Goal: Transaction & Acquisition: Purchase product/service

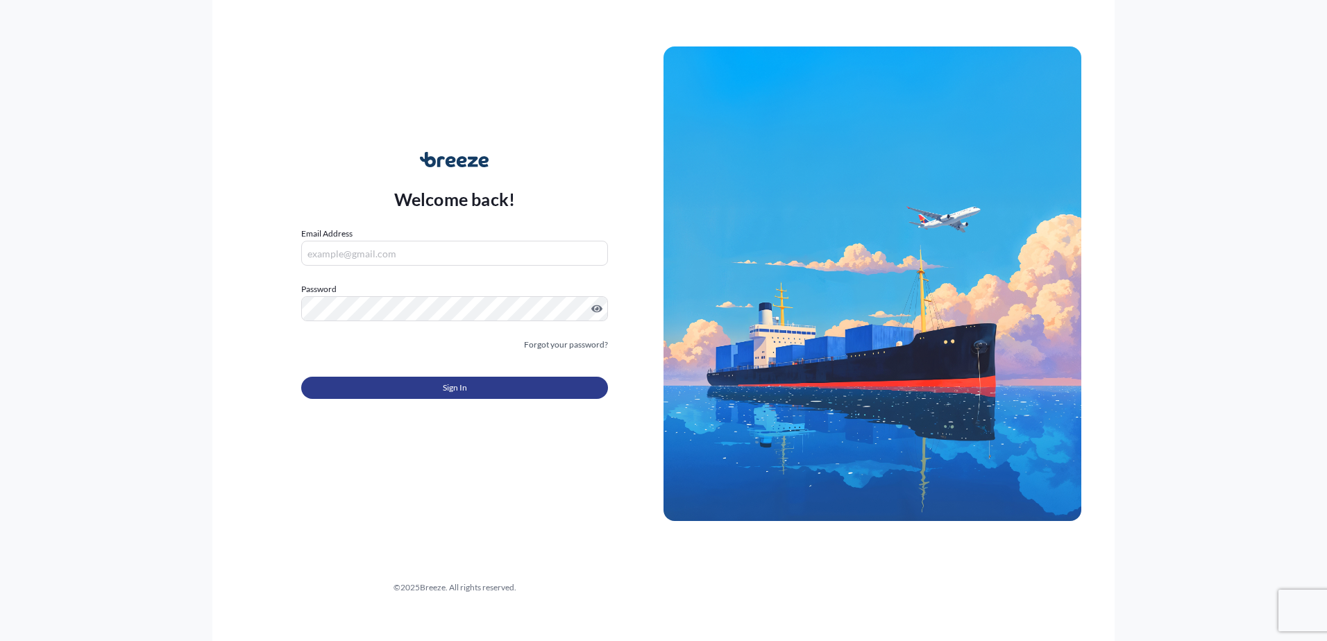
type input "[PERSON_NAME][EMAIL_ADDRESS][PERSON_NAME][DOMAIN_NAME]"
click at [535, 388] on button "Sign In" at bounding box center [454, 388] width 307 height 22
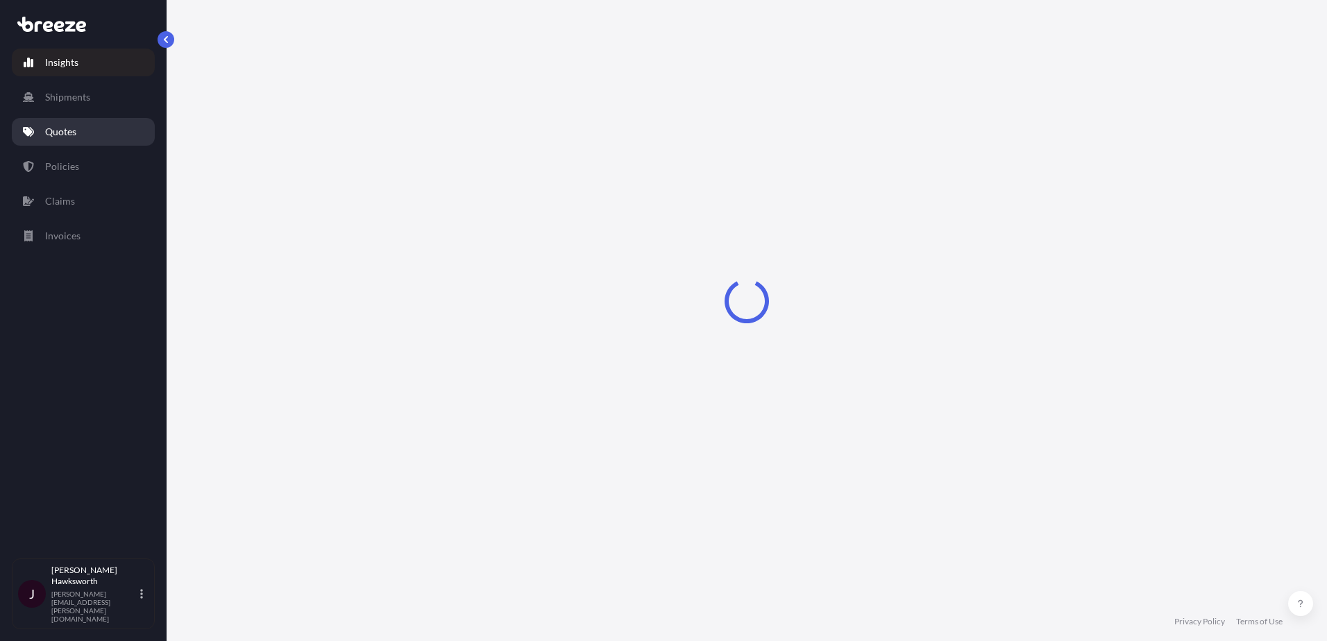
select select "2025"
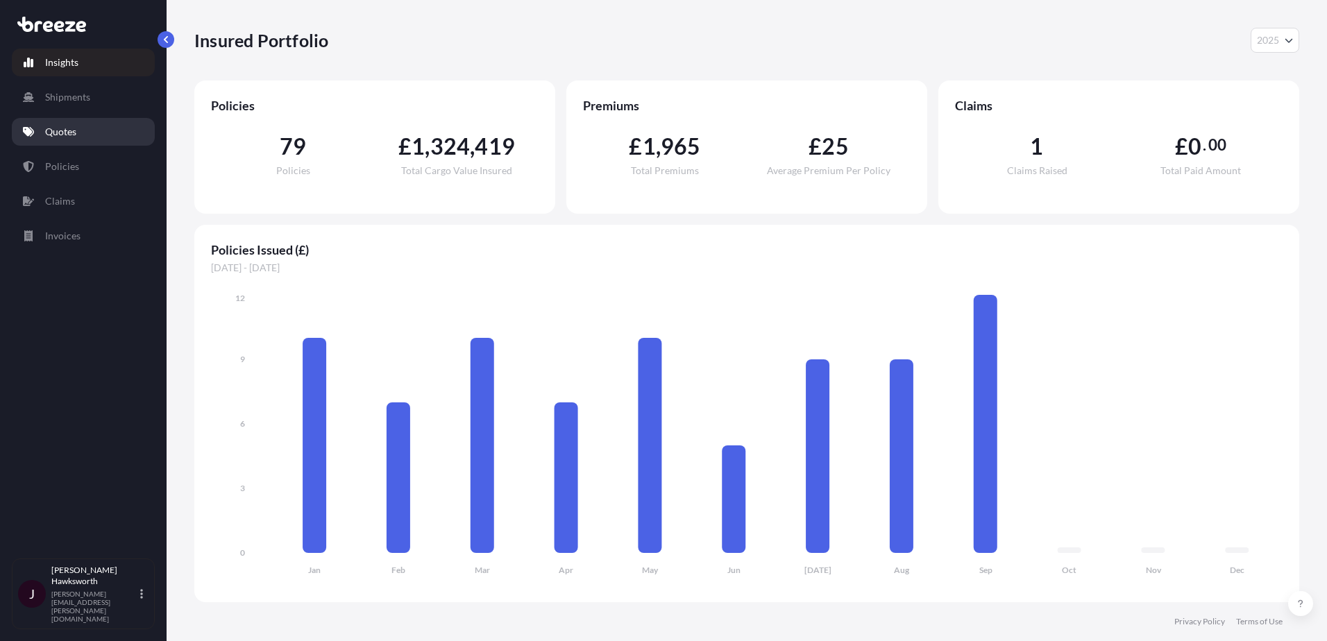
click at [69, 126] on p "Quotes" at bounding box center [60, 132] width 31 height 14
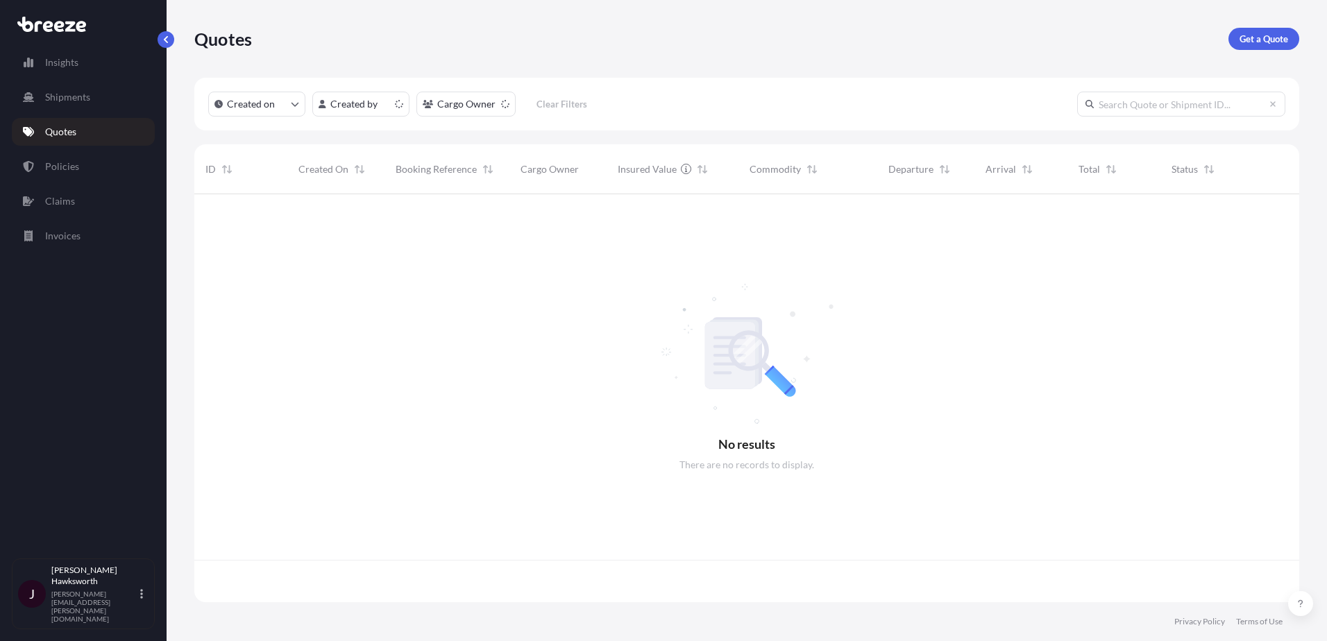
scroll to position [405, 1095]
click at [1240, 45] on p "Get a Quote" at bounding box center [1264, 39] width 49 height 14
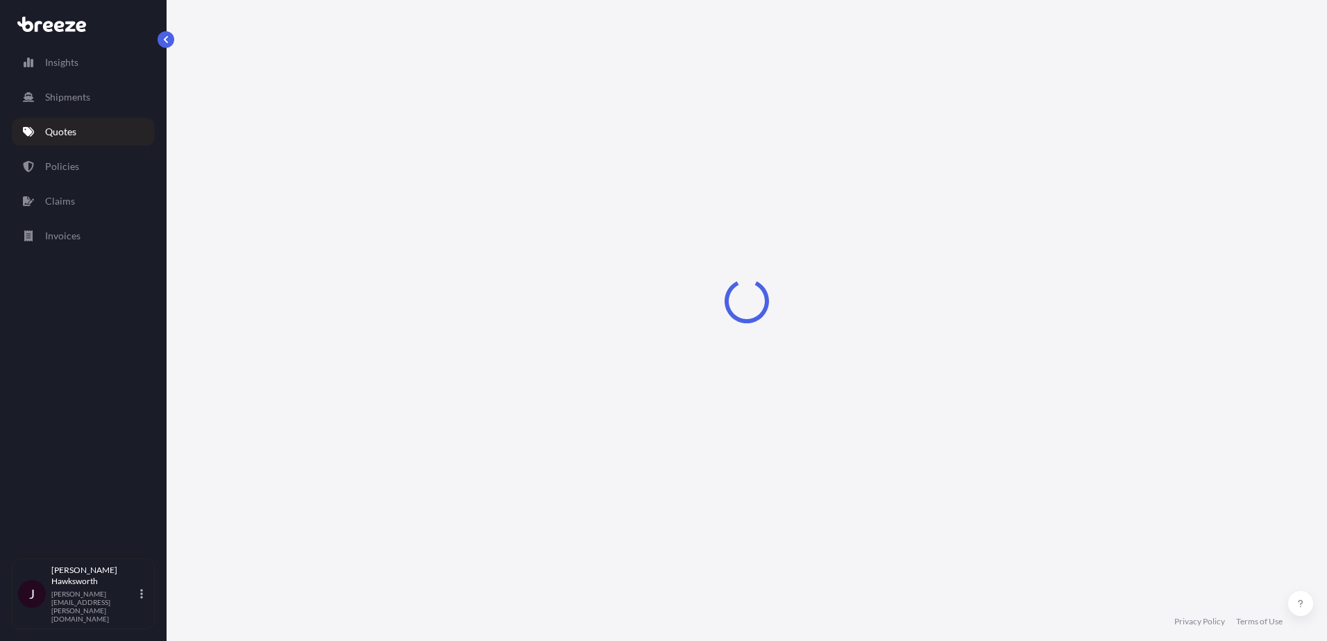
select select "Sea"
select select "1"
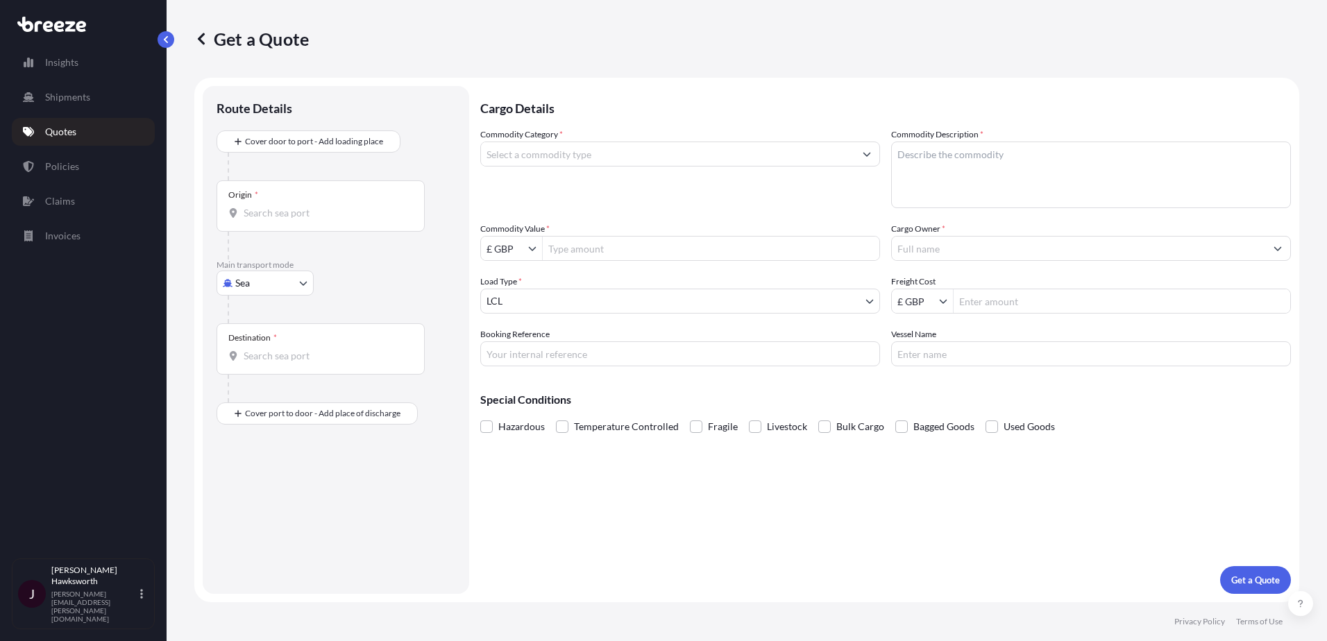
click at [741, 107] on p "Cargo Details" at bounding box center [885, 107] width 811 height 42
click at [630, 206] on div "Commodity Category *" at bounding box center [680, 168] width 400 height 81
click at [585, 214] on div "Commodity Category * Commodity Description * Commodity Value * £ GBP Cargo Owne…" at bounding box center [885, 247] width 811 height 239
drag, startPoint x: 589, startPoint y: 210, endPoint x: 594, endPoint y: 204, distance: 8.4
click at [589, 210] on div "Commodity Category * Commodity Description * Commodity Value * £ GBP Cargo Owne…" at bounding box center [885, 247] width 811 height 239
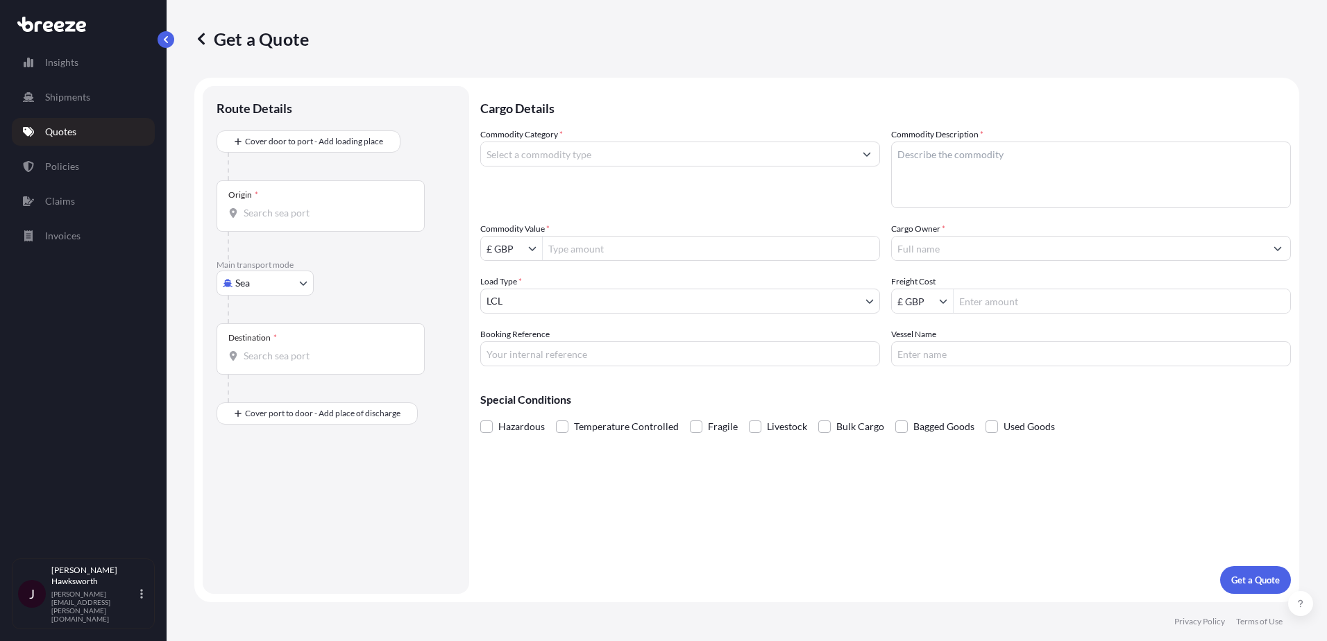
click at [597, 198] on div "Commodity Category *" at bounding box center [680, 168] width 400 height 81
click at [607, 189] on div "Commodity Category *" at bounding box center [680, 168] width 400 height 81
click at [525, 201] on div "Commodity Category *" at bounding box center [680, 168] width 400 height 81
